Goal: Task Accomplishment & Management: Manage account settings

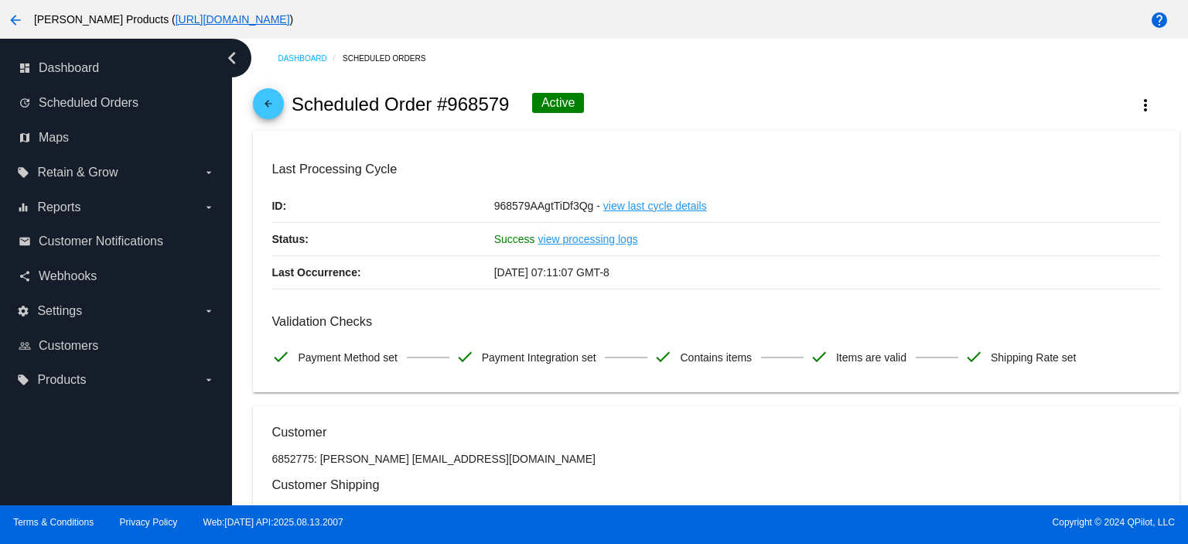
click at [275, 106] on mat-icon "arrow_back" at bounding box center [268, 107] width 19 height 19
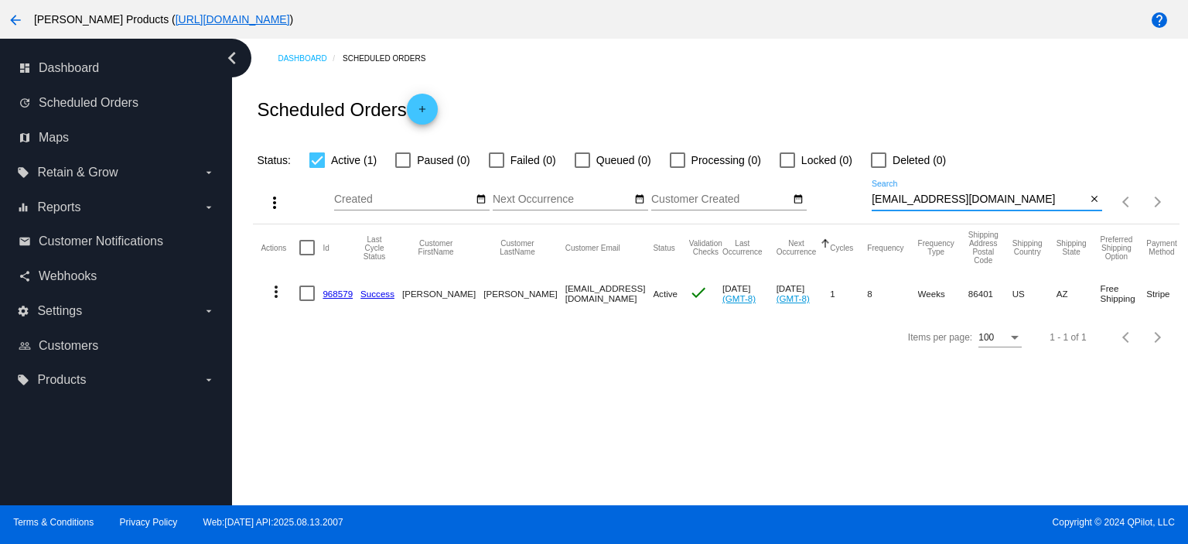
drag, startPoint x: 984, startPoint y: 201, endPoint x: 826, endPoint y: 206, distance: 157.8
click at [826, 206] on div "more_vert Aug Jan Feb Mar [DATE]" at bounding box center [716, 196] width 926 height 55
paste input "maamcw"
type input "[EMAIL_ADDRESS][DOMAIN_NAME]"
click at [330, 293] on link "1006443" at bounding box center [339, 293] width 35 height 10
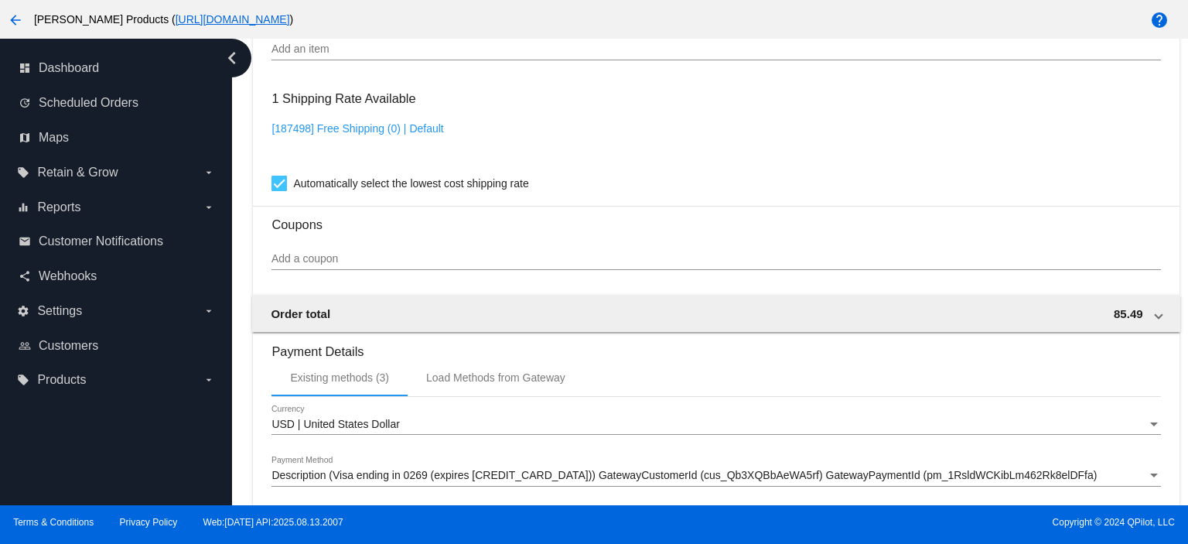
scroll to position [1237, 0]
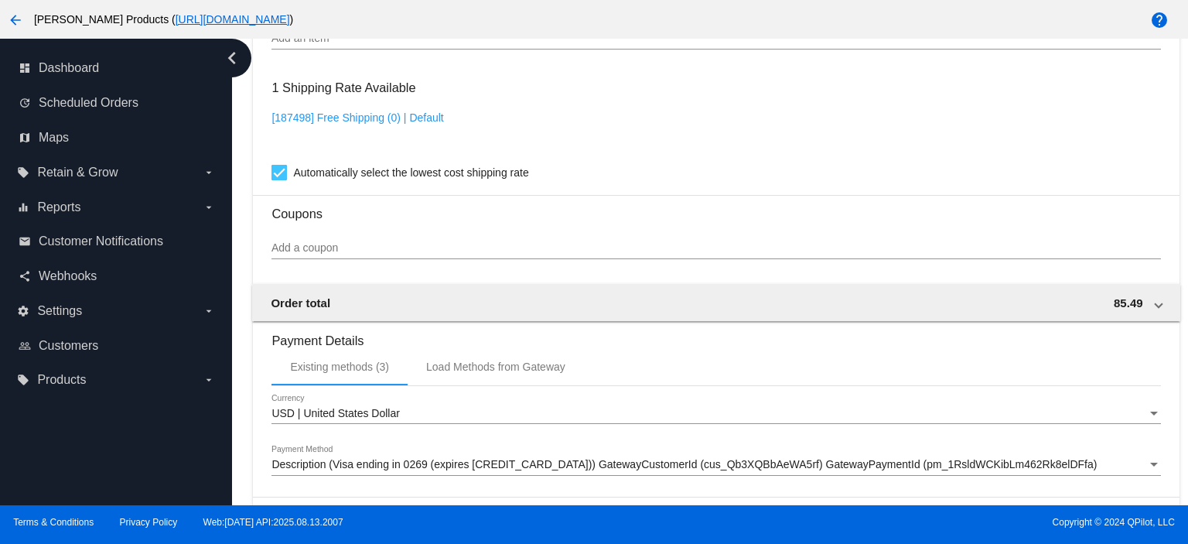
click at [312, 254] on input "Add a coupon" at bounding box center [715, 248] width 888 height 12
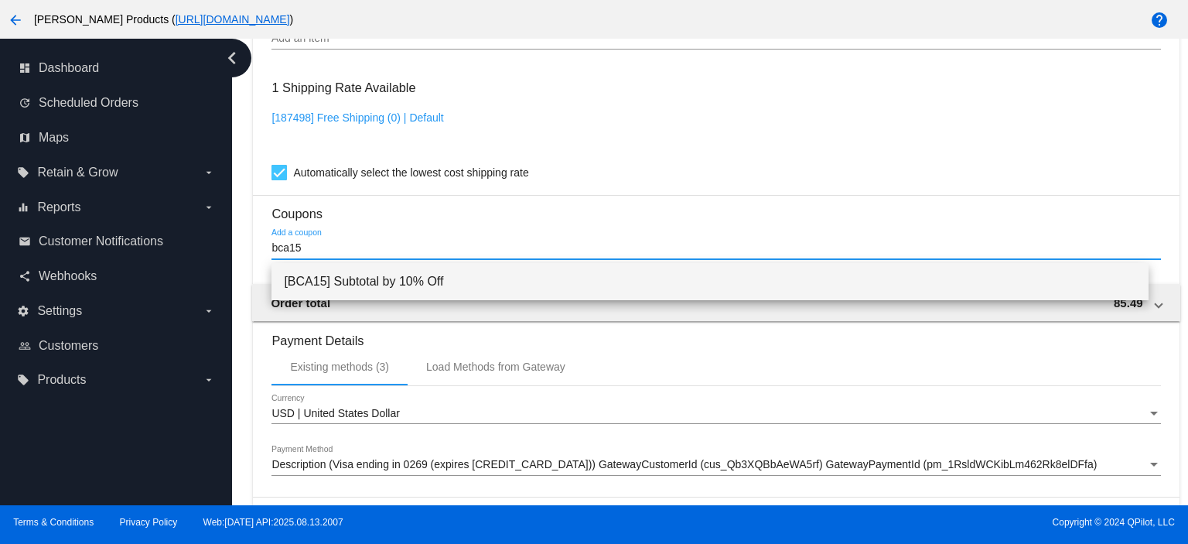
type input "bca15"
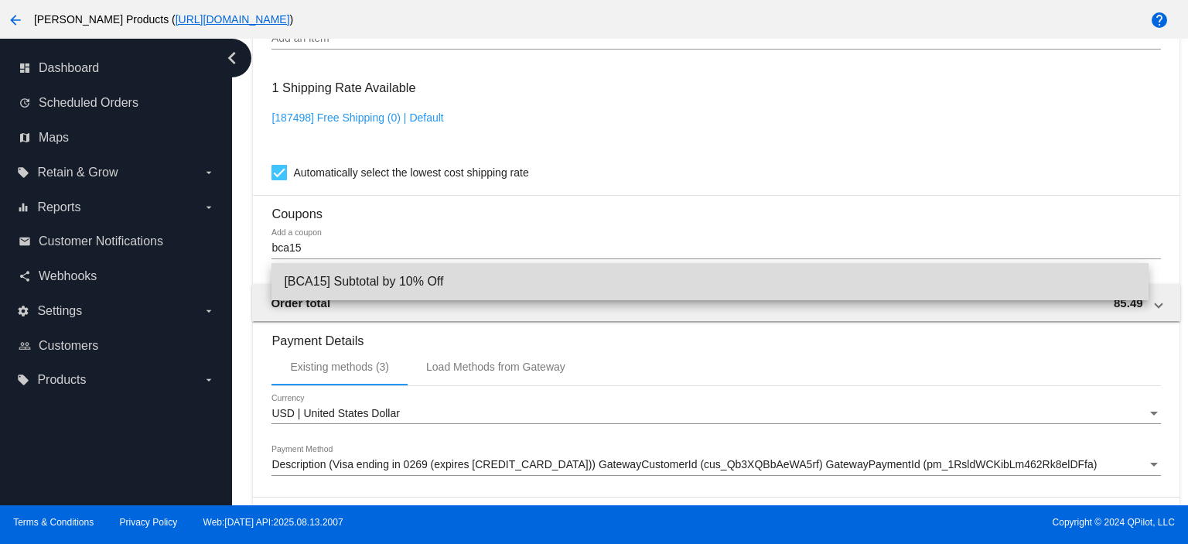
click at [352, 275] on span "[BCA15] Subtotal by 10% Off" at bounding box center [710, 281] width 852 height 37
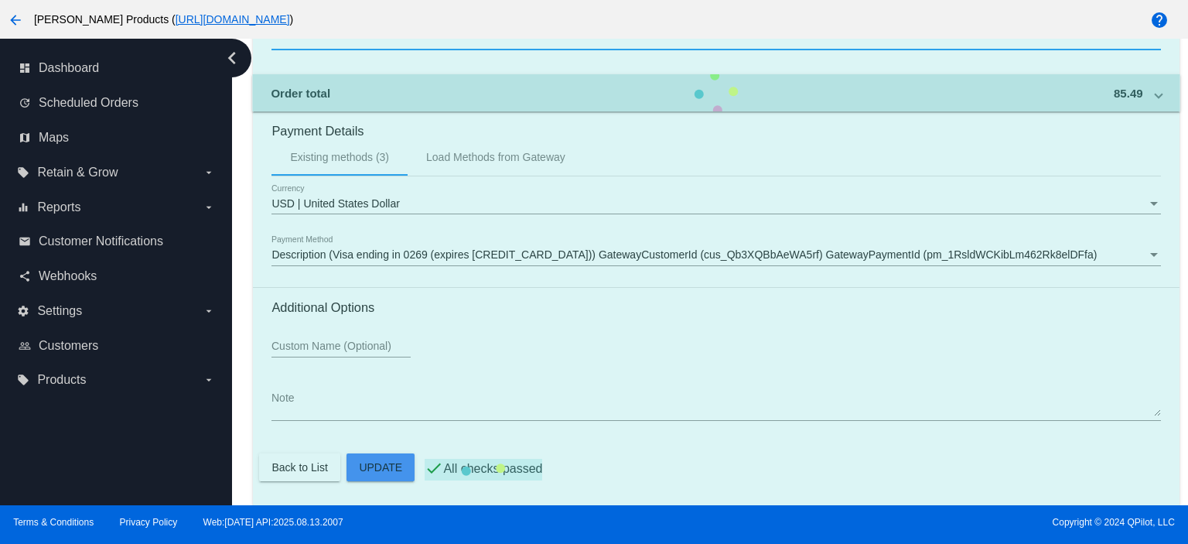
scroll to position [1506, 0]
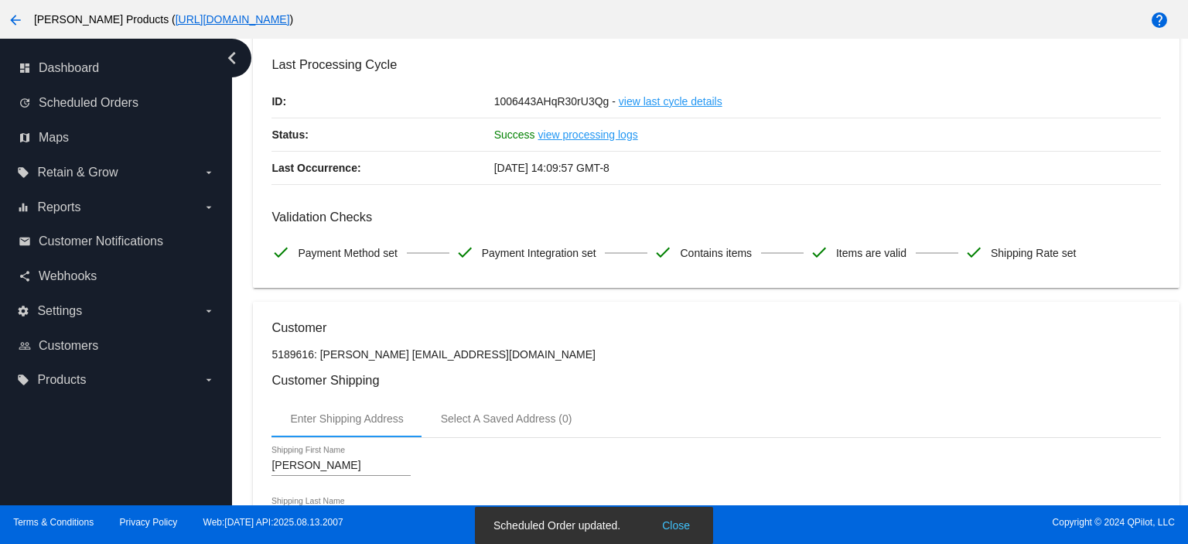
scroll to position [0, 0]
